Goal: Participate in discussion: Engage in conversation with other users on a specific topic

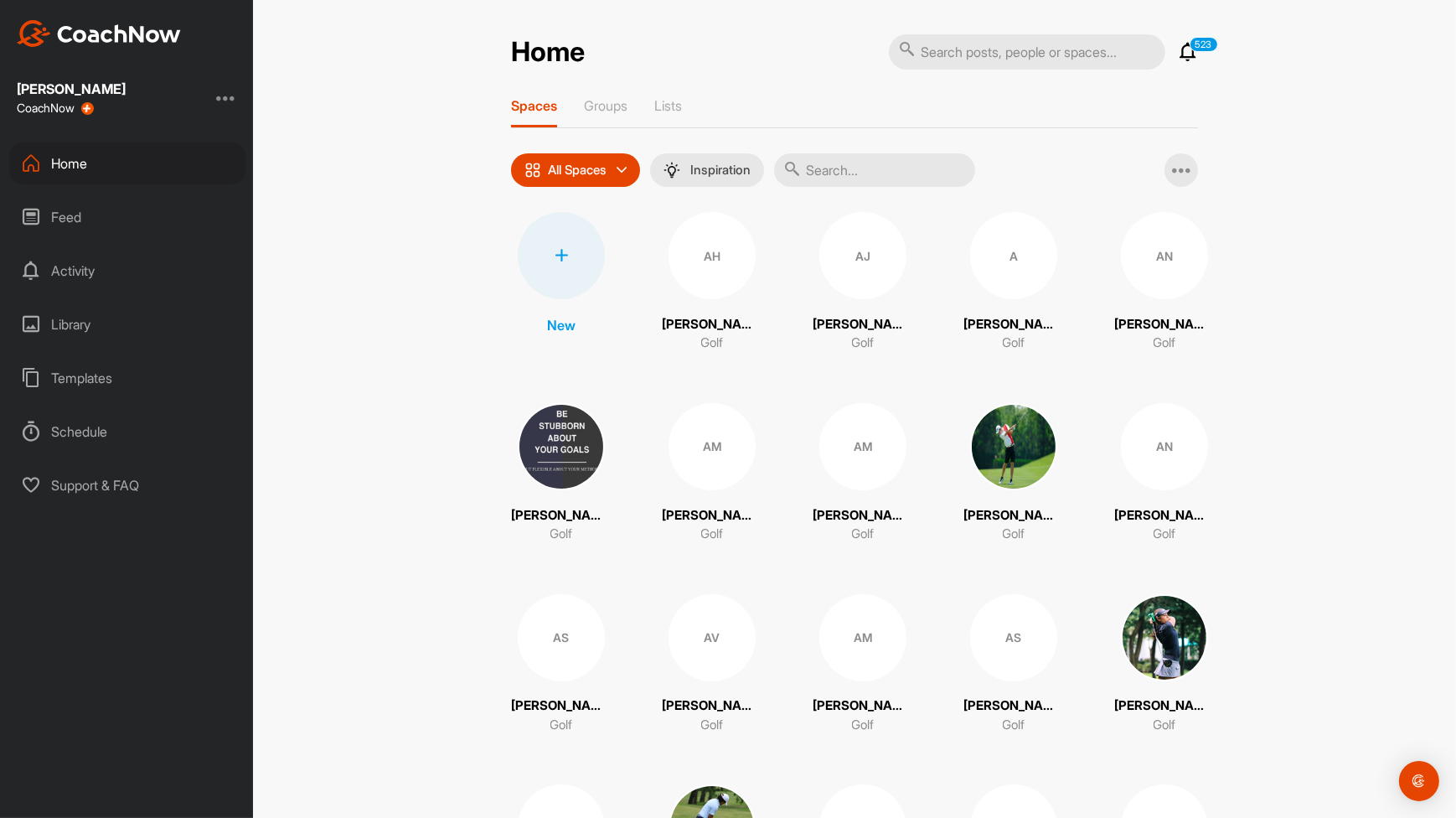
click at [851, 177] on input "text" at bounding box center [874, 169] width 201 height 33
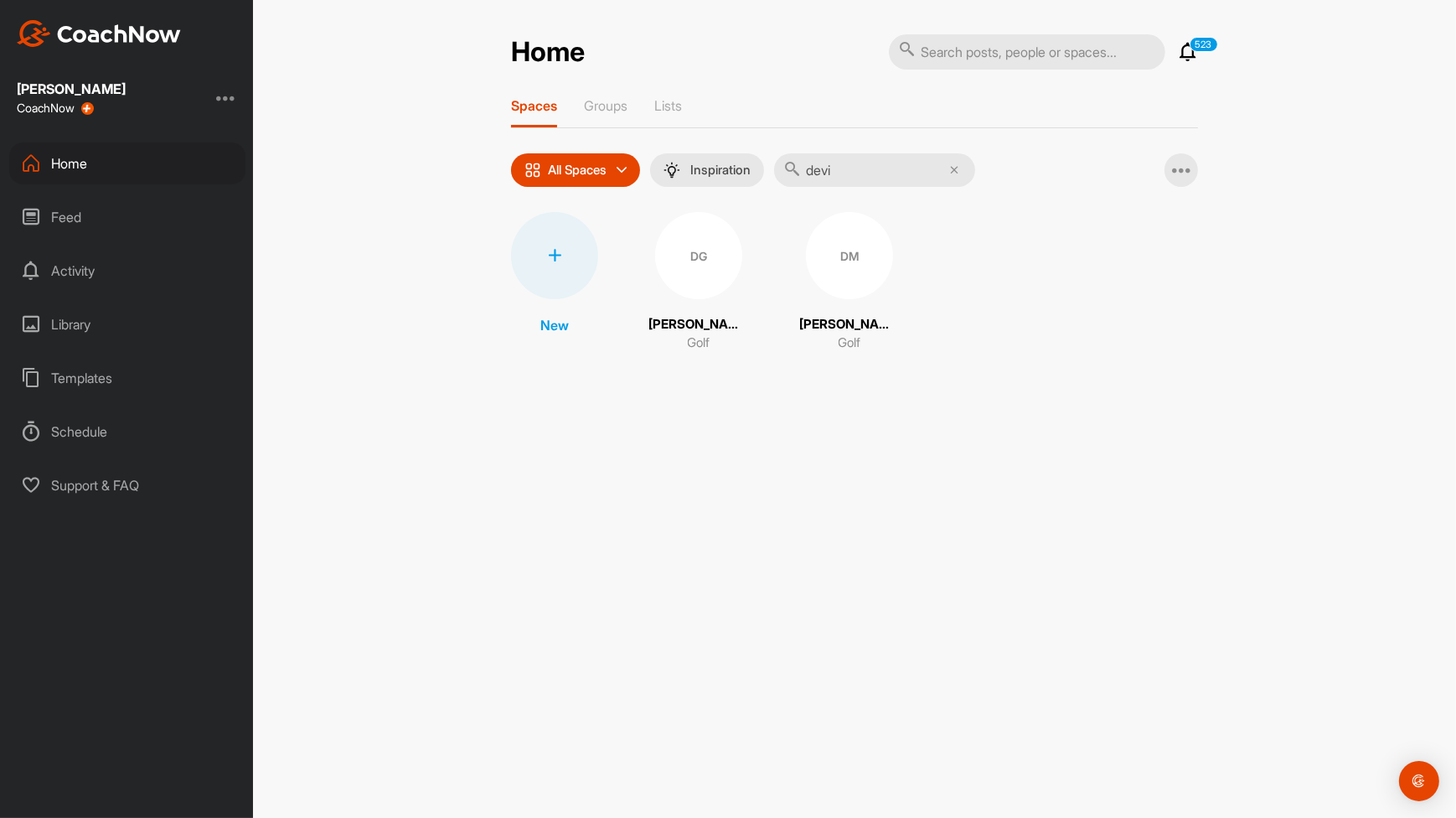
type input "devi"
click at [820, 273] on div "DM" at bounding box center [849, 256] width 87 height 87
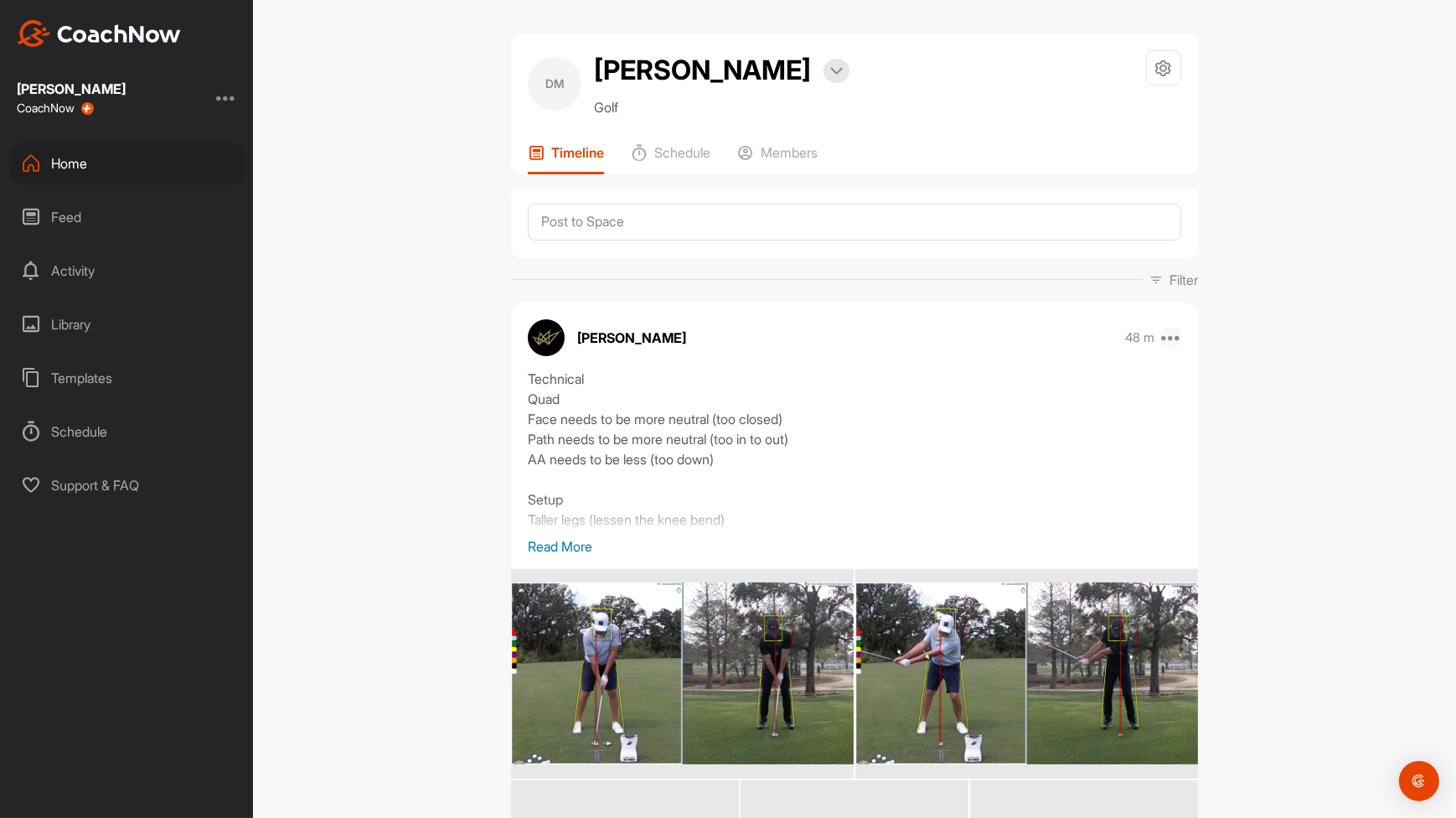
click at [1169, 339] on icon at bounding box center [1171, 337] width 20 height 20
click at [1077, 386] on button "Edit" at bounding box center [1067, 393] width 226 height 55
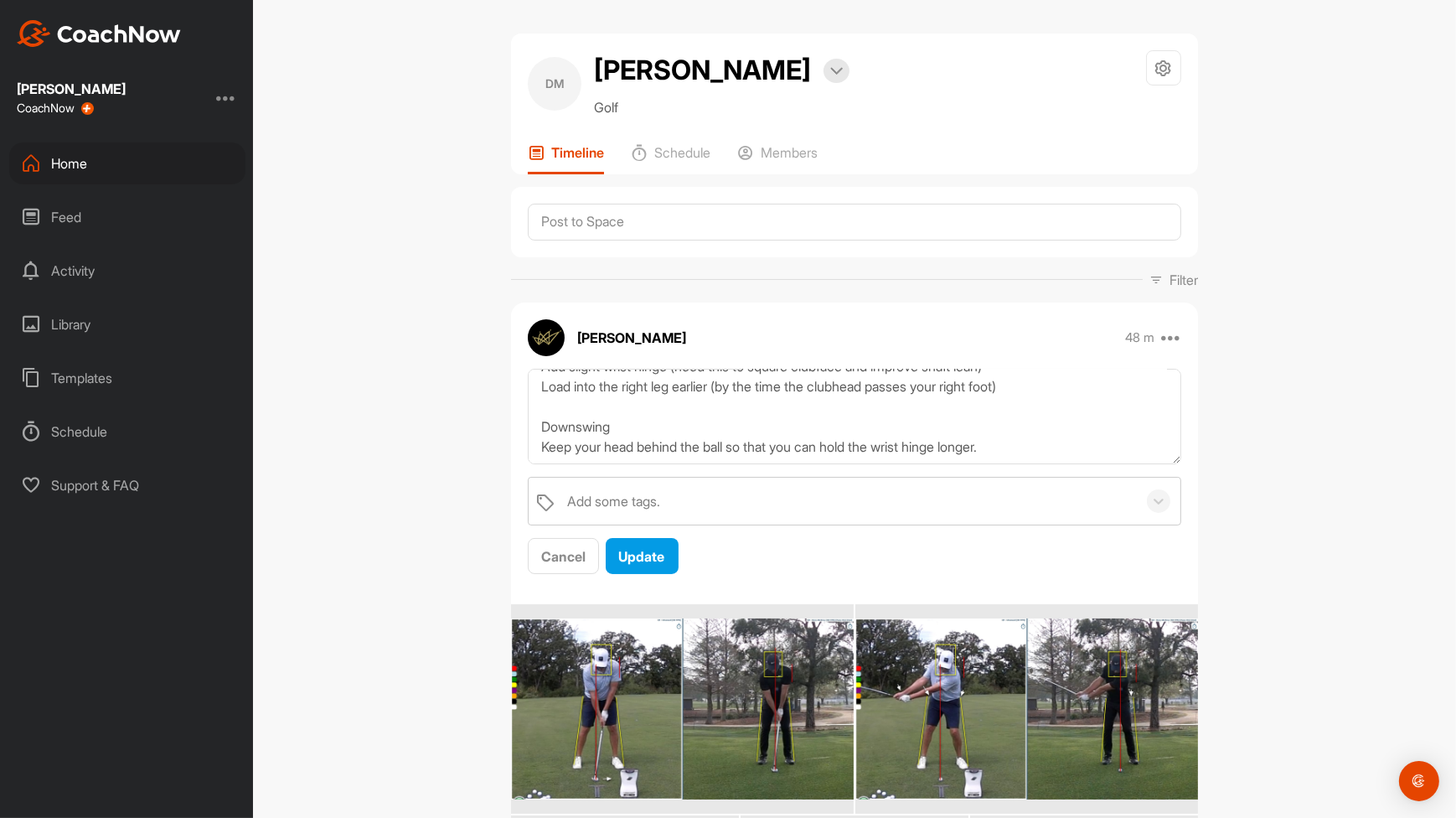
scroll to position [318, 0]
click at [737, 427] on textarea "Technical Quad Face needs to be more neutral (too closed) Path needs to be more…" at bounding box center [854, 417] width 653 height 96
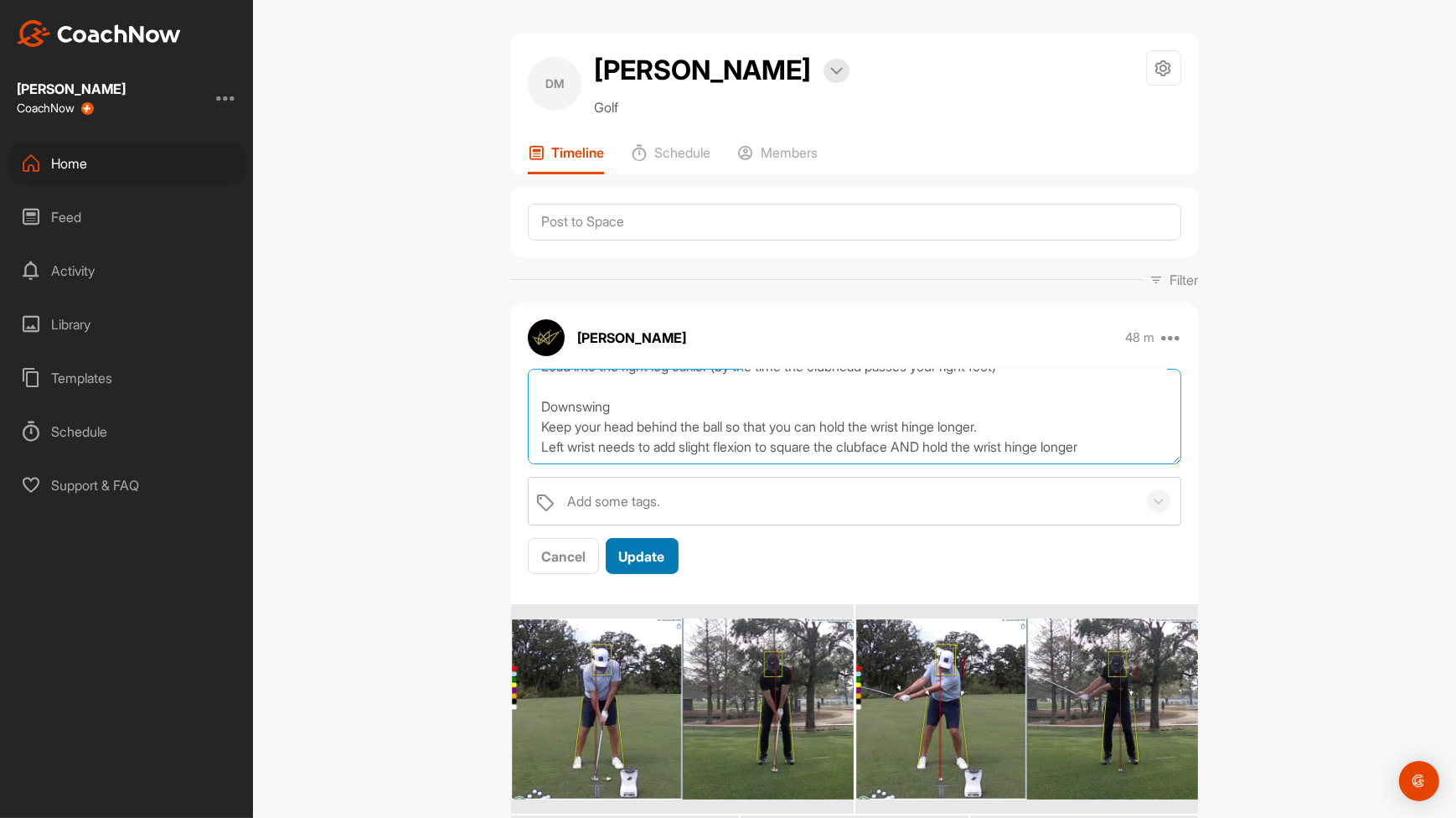
type textarea "Technical Quad Face needs to be more neutral (too closed) Path needs to be more…"
click at [639, 562] on span "Update" at bounding box center [642, 556] width 46 height 17
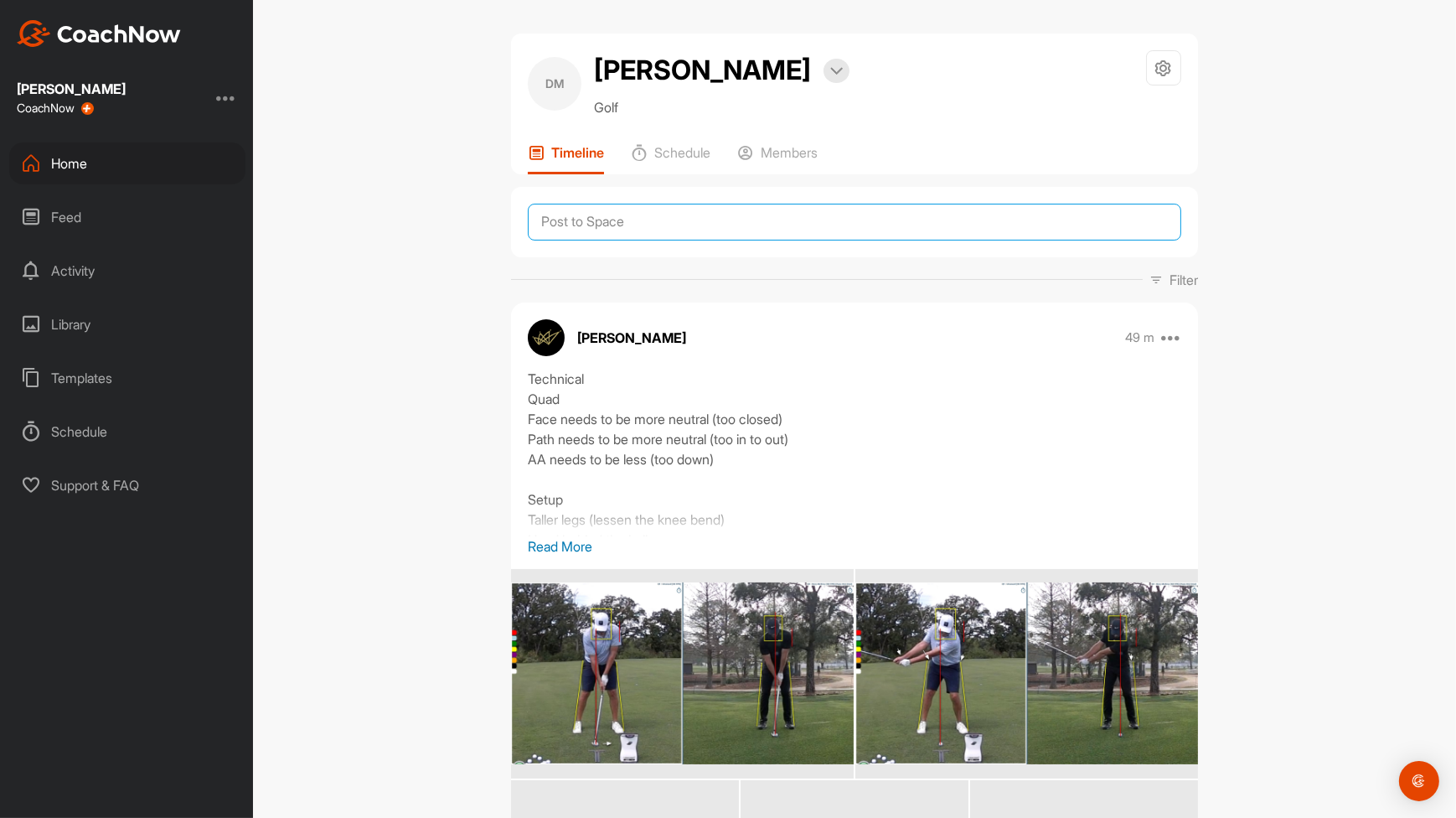
click at [745, 217] on textarea at bounding box center [854, 221] width 653 height 37
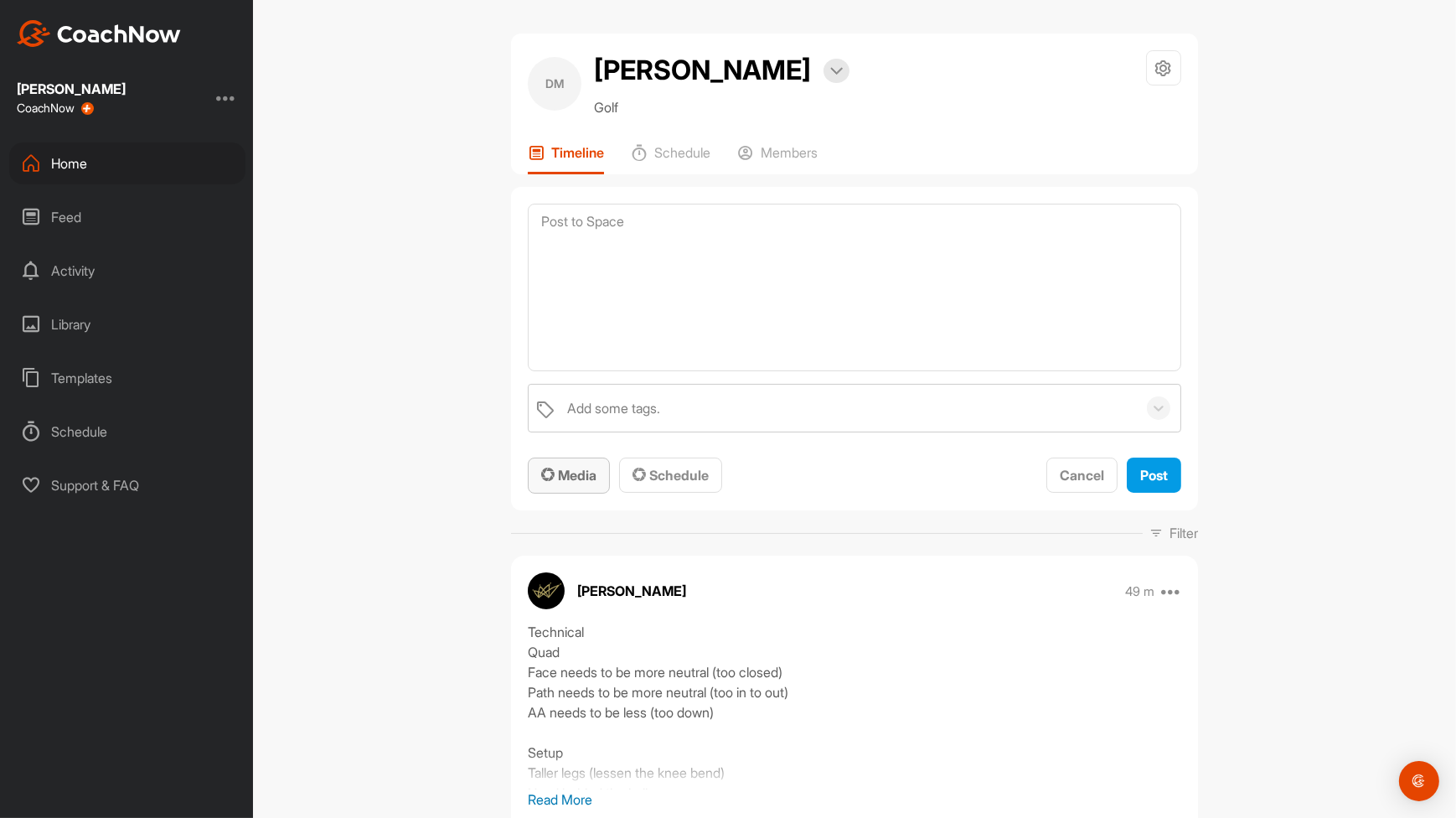
click at [571, 471] on span "Media" at bounding box center [568, 474] width 55 height 17
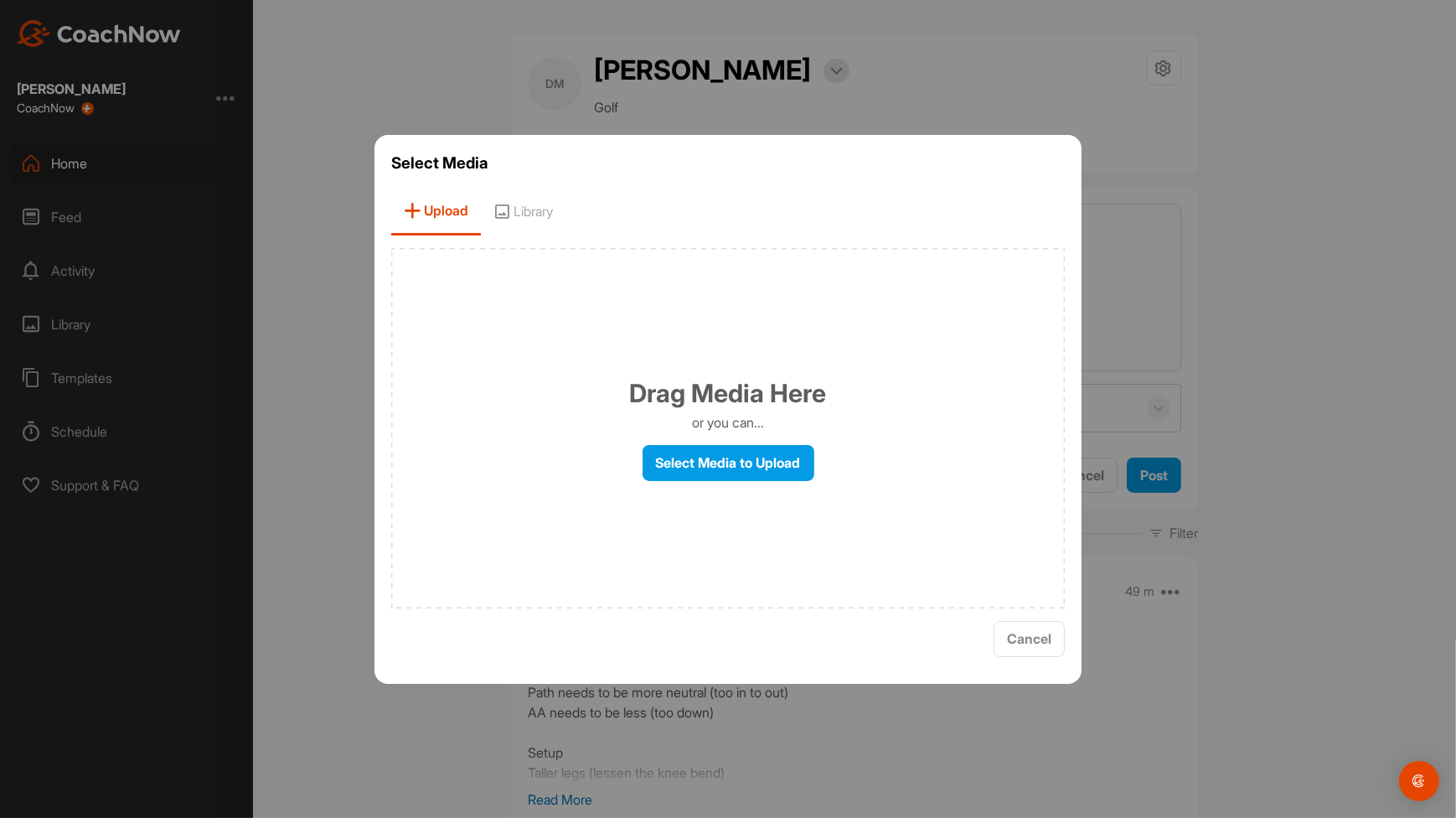
click at [821, 472] on div "Drag Media Here or you can... Select Media to Upload" at bounding box center [728, 428] width 673 height 360
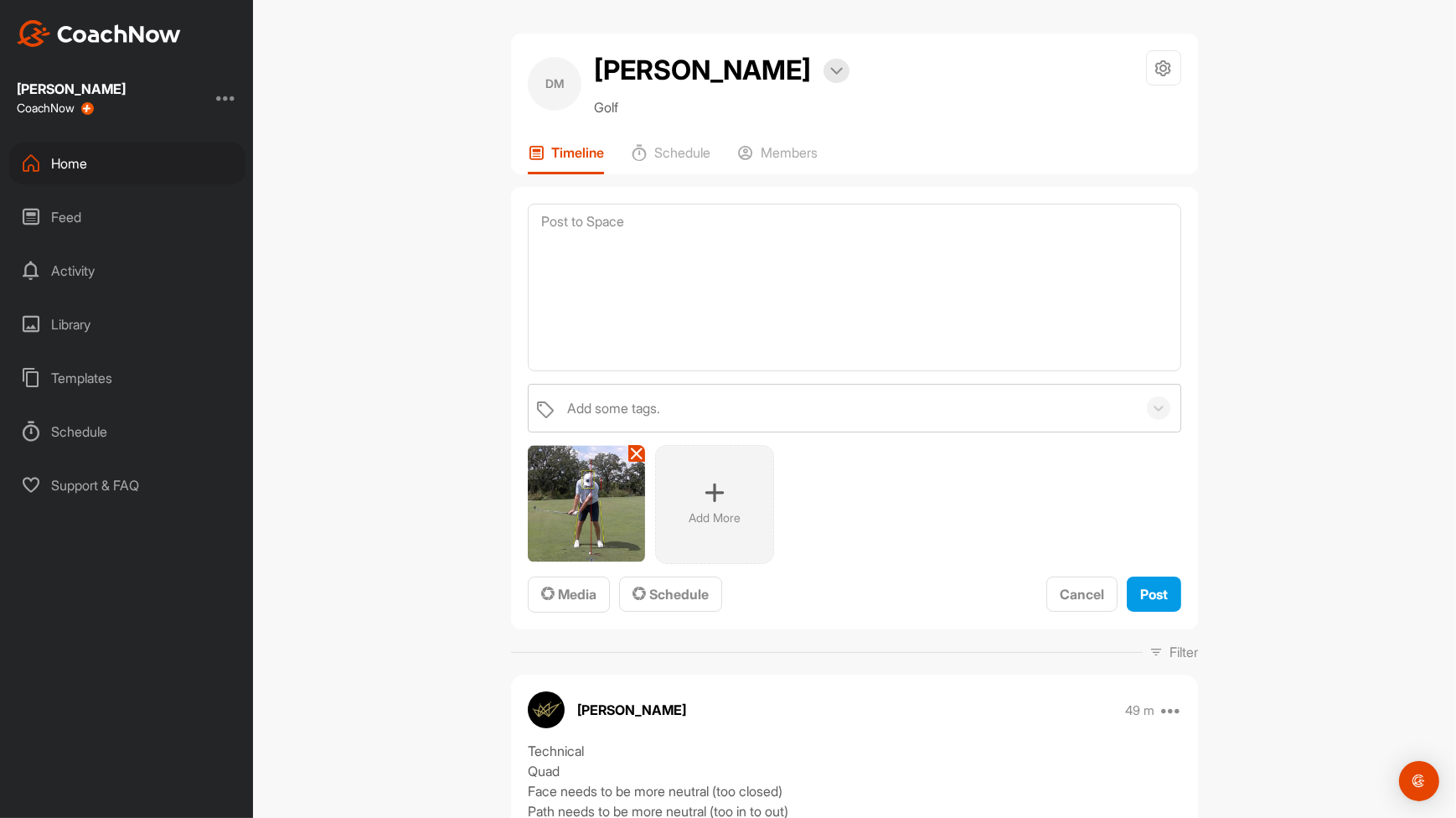
click at [723, 478] on div "Add More" at bounding box center [715, 504] width 119 height 119
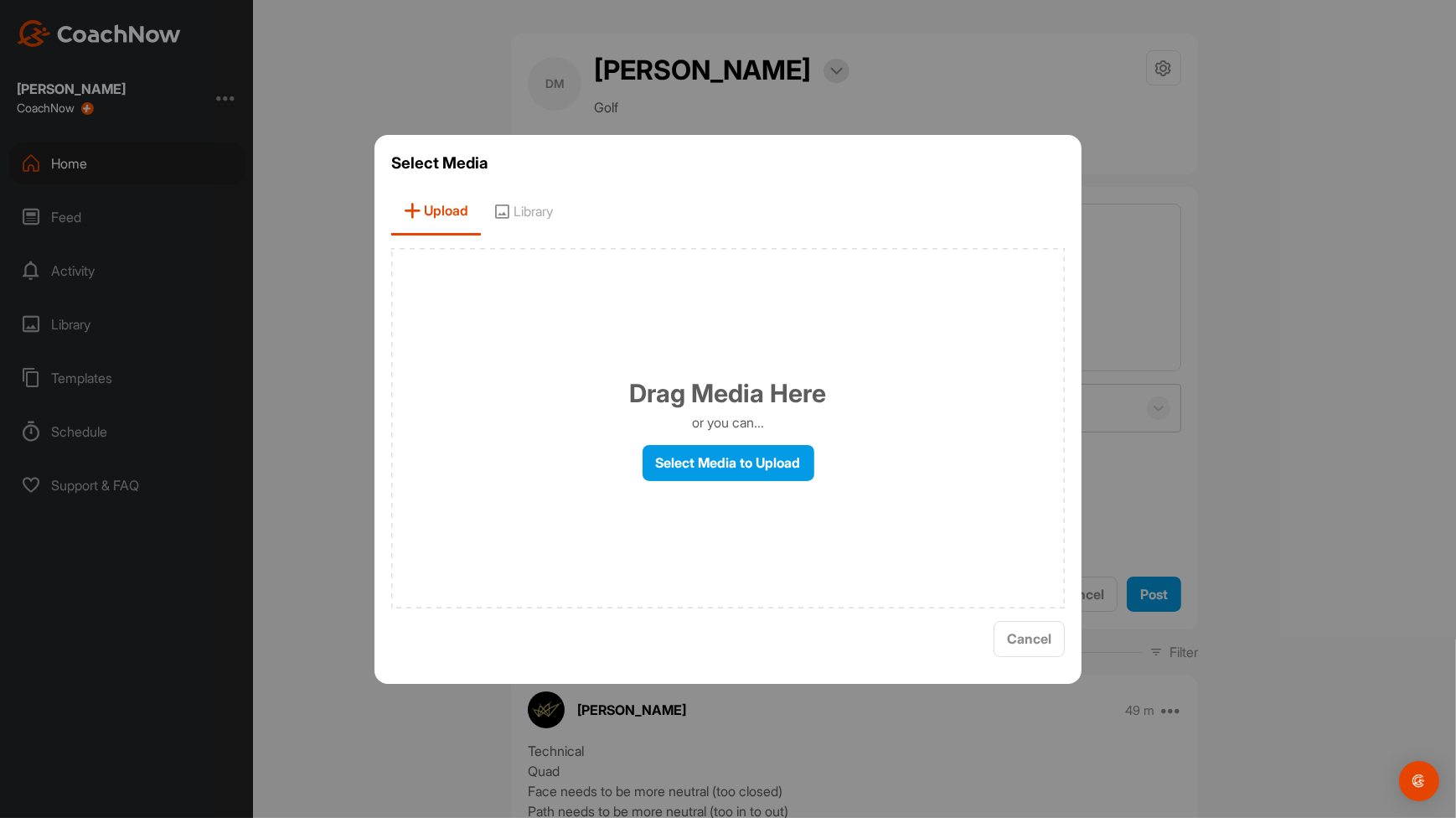
click at [1190, 563] on div at bounding box center [728, 409] width 1456 height 818
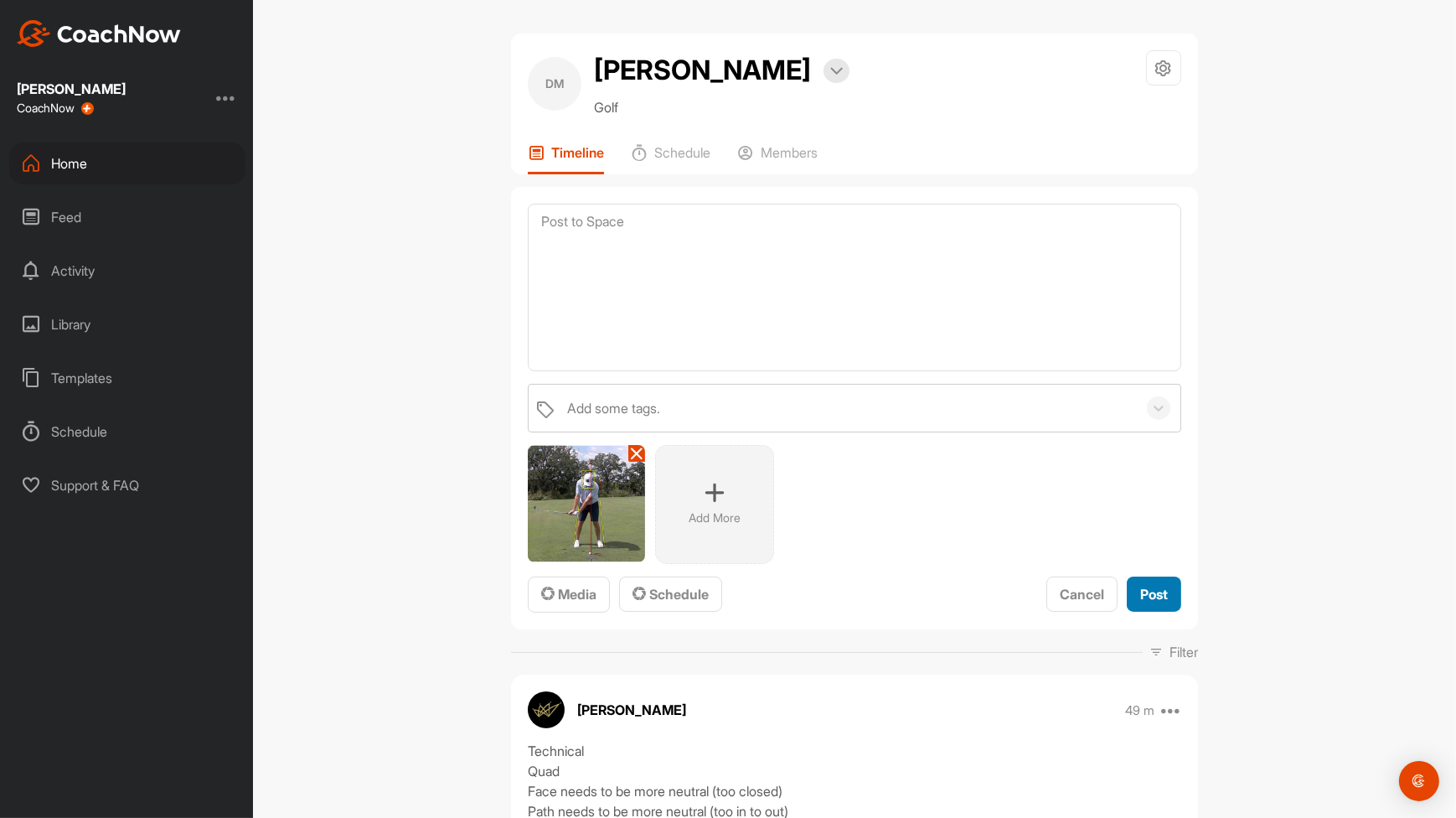
click at [1164, 597] on button "Post" at bounding box center [1154, 594] width 55 height 36
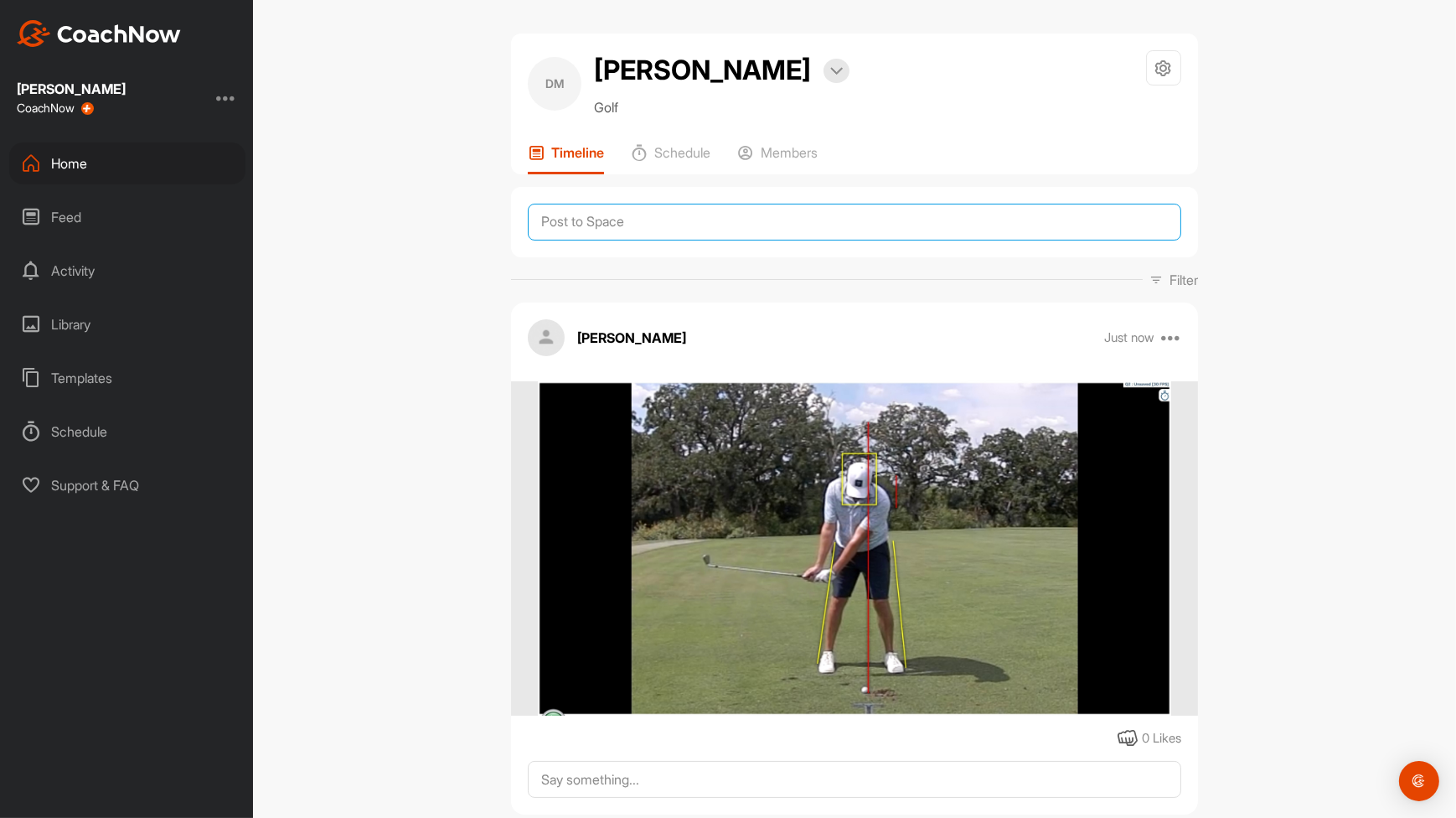
click at [778, 227] on textarea at bounding box center [854, 221] width 653 height 37
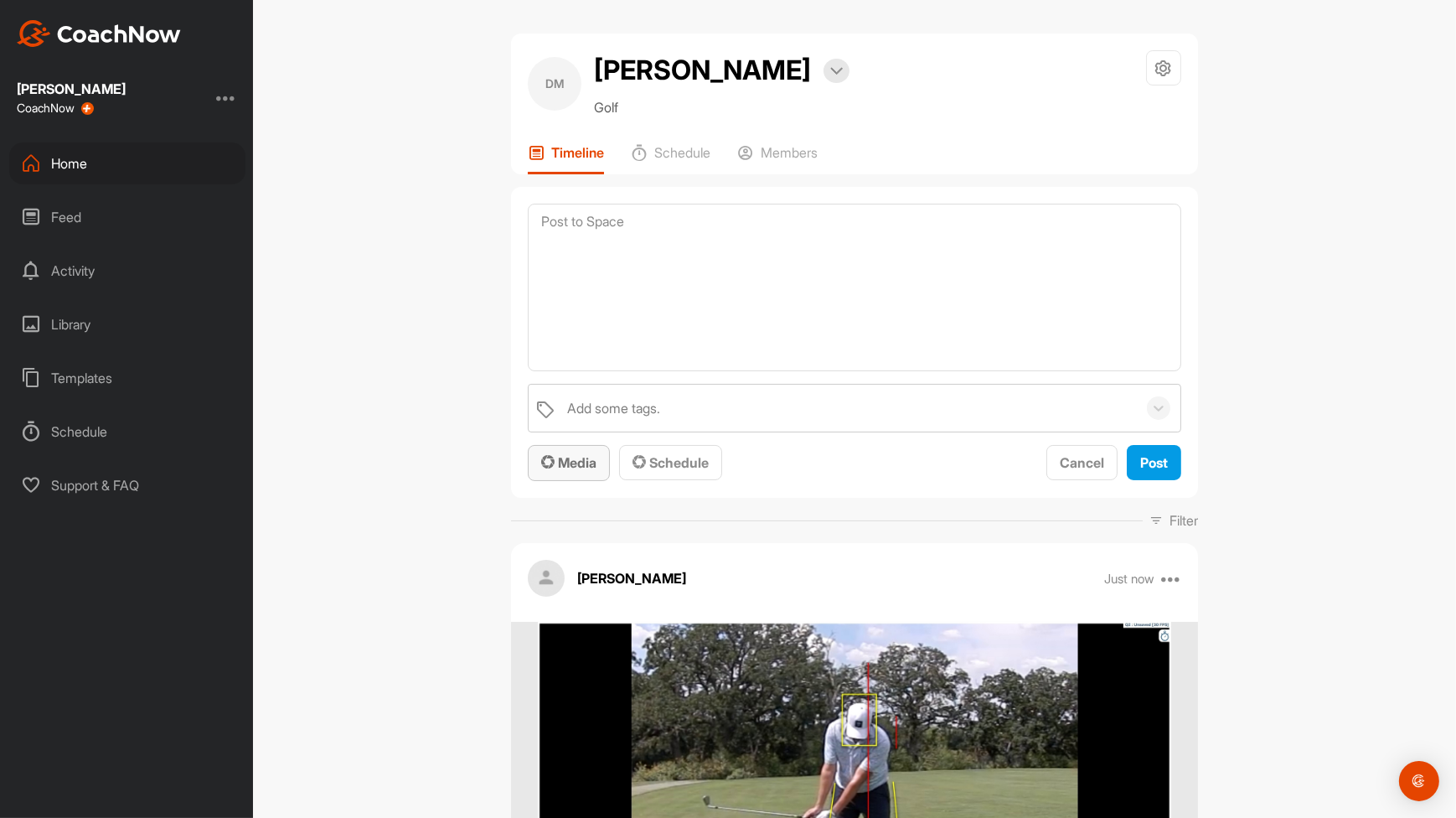
click at [573, 472] on button "Media" at bounding box center [568, 463] width 82 height 36
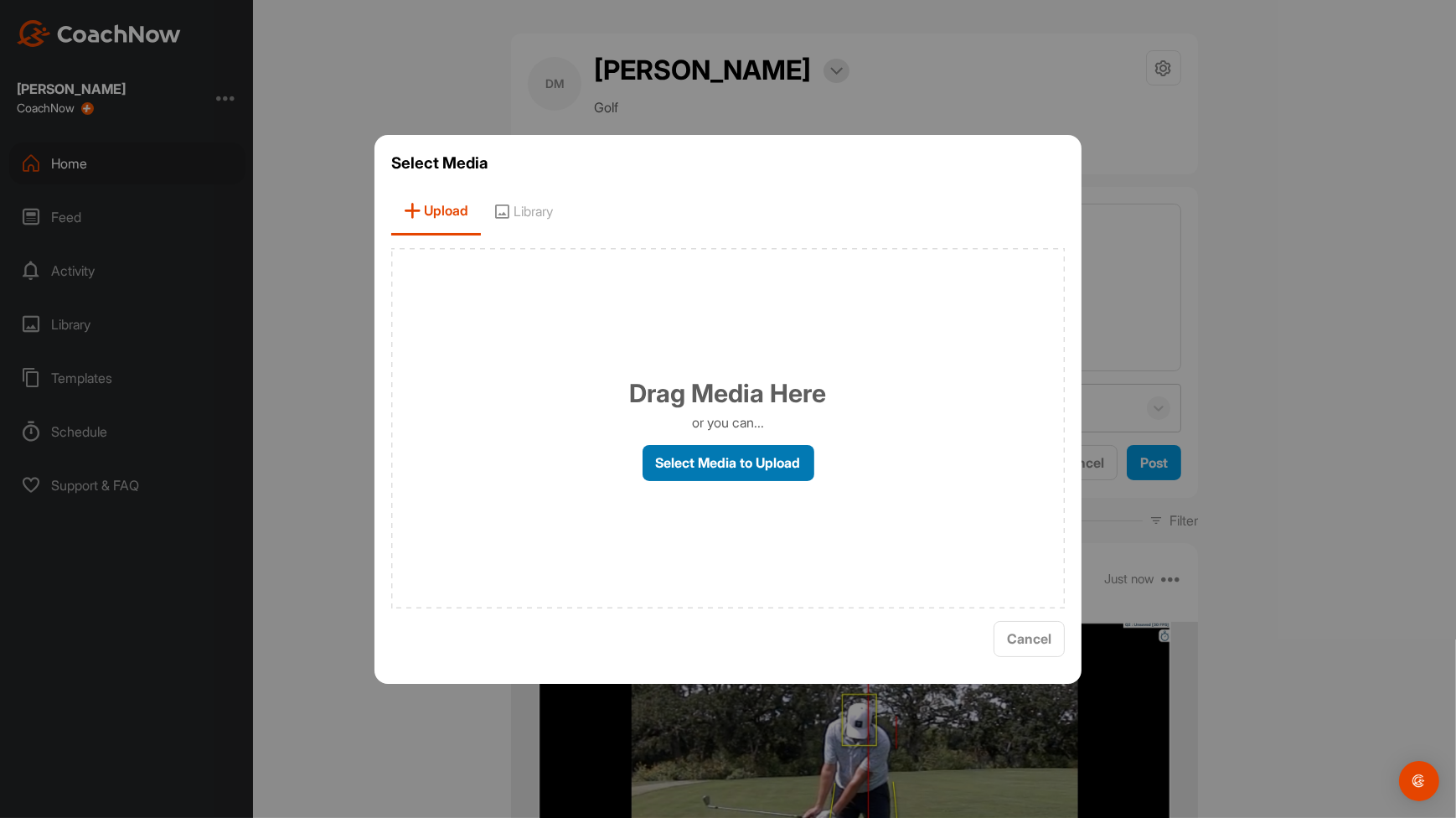
click at [697, 461] on label "Select Media to Upload" at bounding box center [728, 463] width 172 height 36
click at [0, 0] on input "Select Media to Upload" at bounding box center [0, 0] width 0 height 0
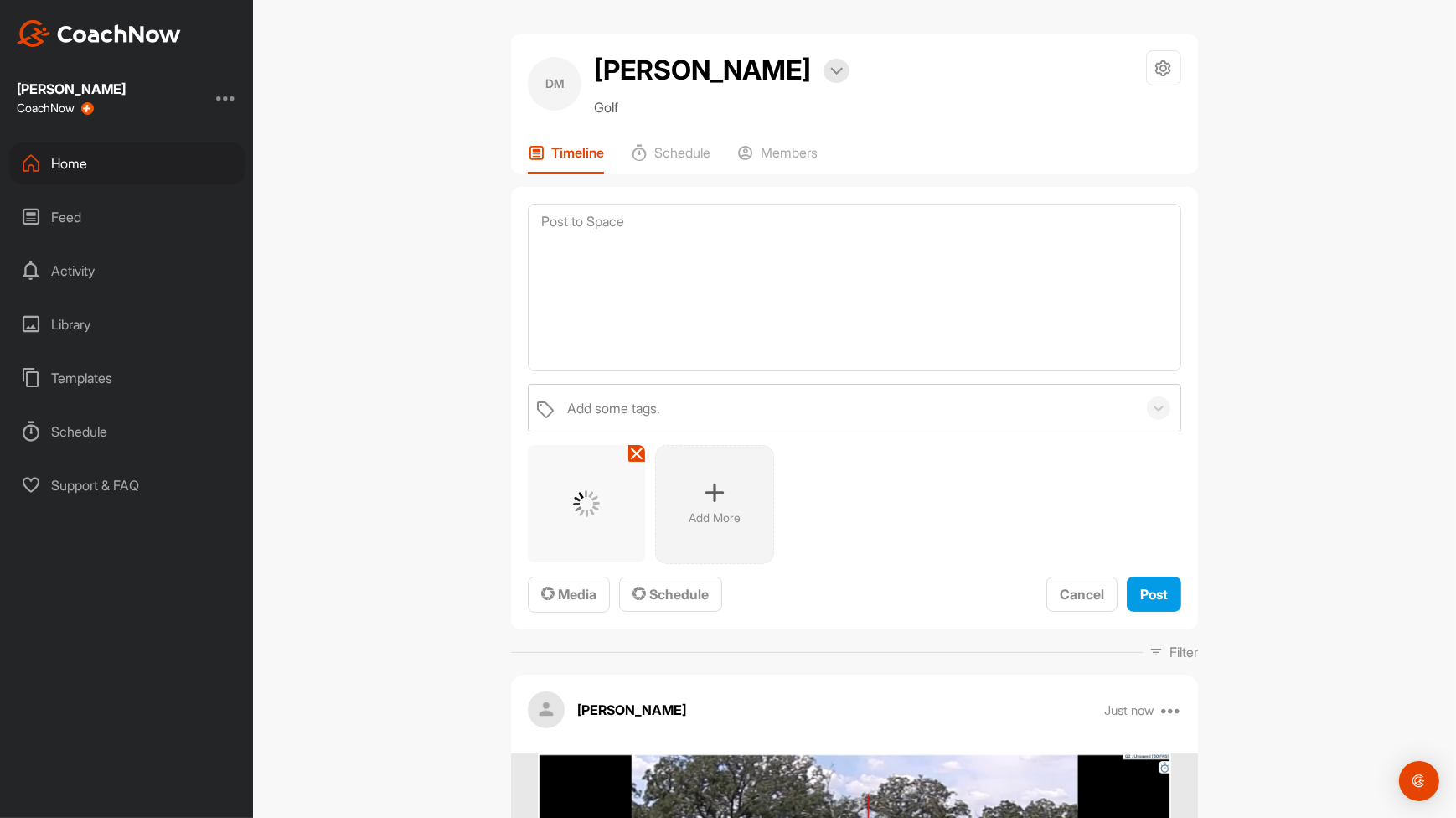
click at [1365, 469] on div "[PERSON_NAME] Bookings Golf Space Settings Your Notifications Timeline Schedule…" at bounding box center [854, 409] width 1203 height 818
click at [1167, 589] on button "Post" at bounding box center [1154, 594] width 55 height 36
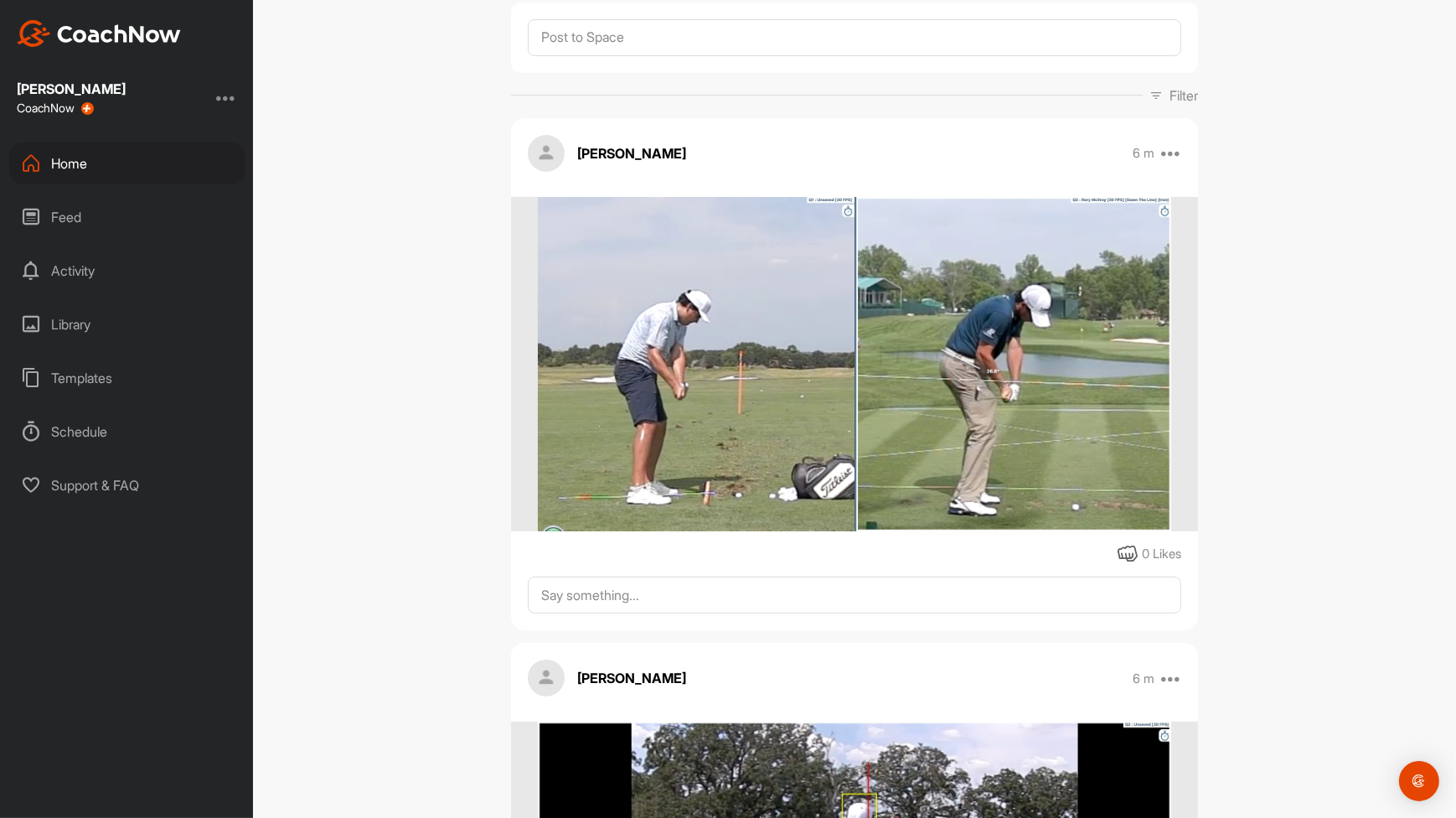
scroll to position [0, 0]
